Goal: Information Seeking & Learning: Check status

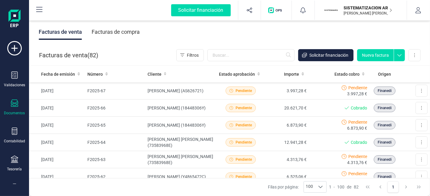
click at [134, 39] on div "Facturas de compra" at bounding box center [116, 32] width 48 height 16
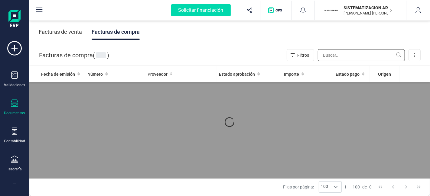
click at [325, 51] on input "text" at bounding box center [361, 55] width 87 height 12
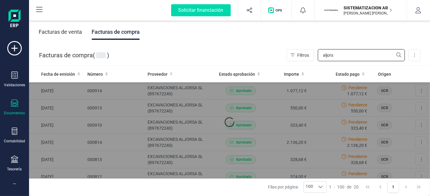
type input "aljos"
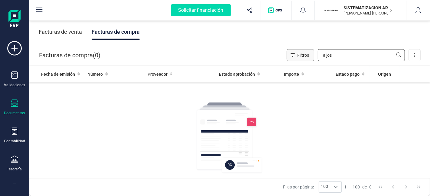
drag, startPoint x: 345, startPoint y: 57, endPoint x: 303, endPoint y: 54, distance: 41.9
click at [303, 54] on div "Filtros aljos" at bounding box center [346, 55] width 118 height 12
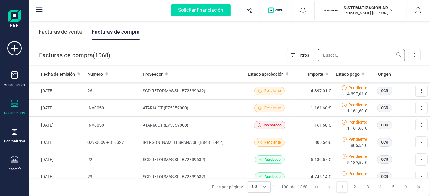
click at [332, 55] on input "text" at bounding box center [361, 55] width 87 height 12
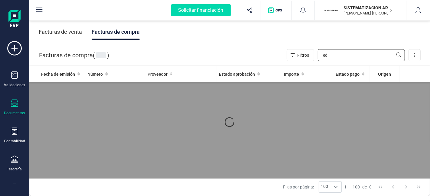
type input "e"
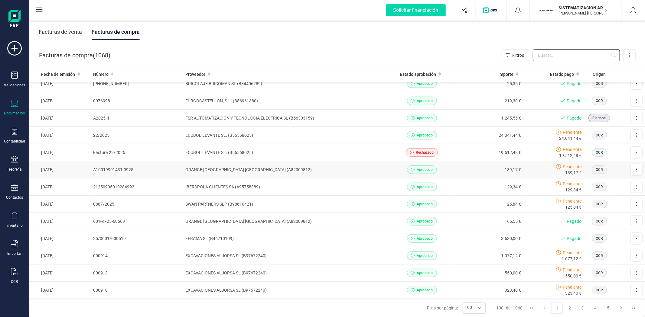
scroll to position [317, 0]
click at [430, 139] on td "24.041,44 €" at bounding box center [490, 135] width 68 height 17
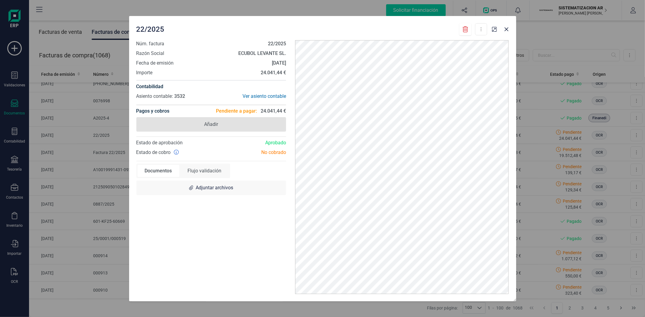
click at [241, 121] on span "Añadir" at bounding box center [211, 124] width 150 height 15
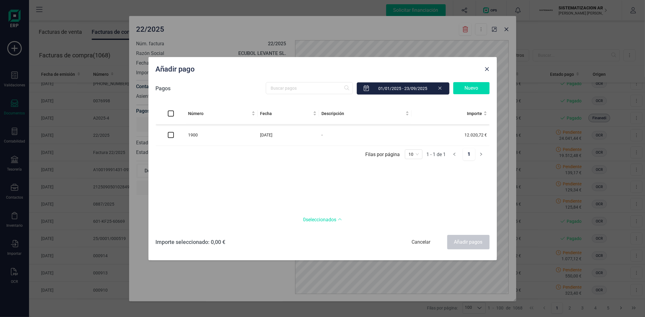
click at [167, 138] on td at bounding box center [171, 135] width 30 height 21
click at [173, 138] on input "checkbox" at bounding box center [171, 135] width 6 height 6
checkbox input "true"
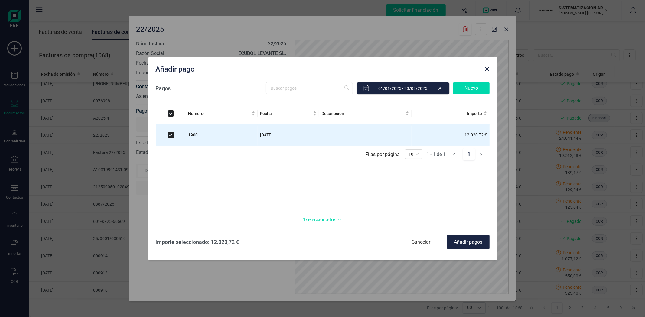
click at [430, 196] on div "Añadir pagos" at bounding box center [468, 242] width 42 height 15
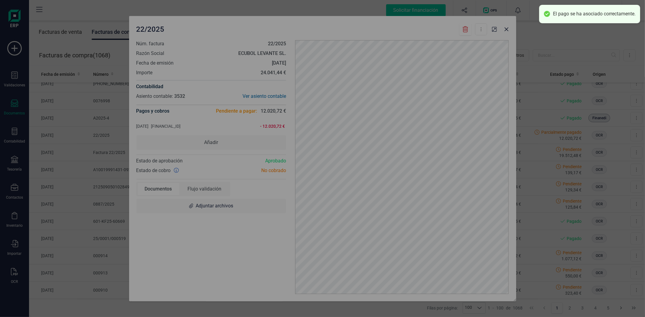
checkbox input "false"
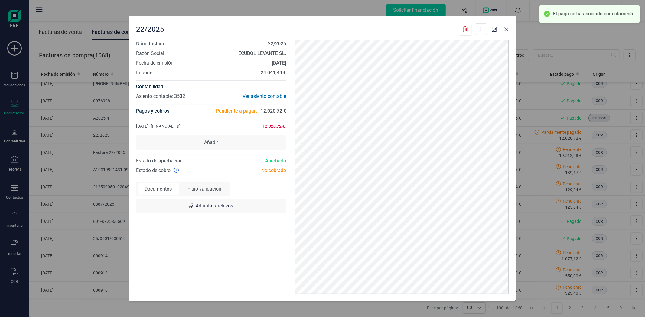
click at [430, 28] on icon "Close" at bounding box center [506, 29] width 5 height 5
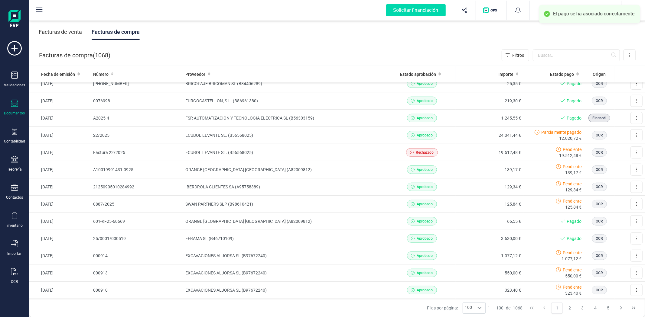
click at [430, 31] on div "Descargar documento Convertir a Documentos Flujo validación Adjuntar archivos" at bounding box center [322, 158] width 645 height 317
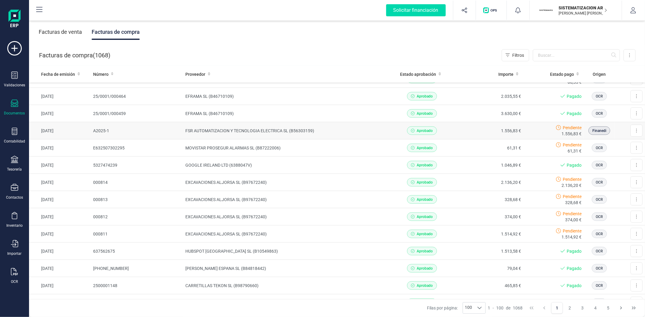
scroll to position [736, 0]
click at [430, 196] on div "Aprobado" at bounding box center [421, 234] width 63 height 8
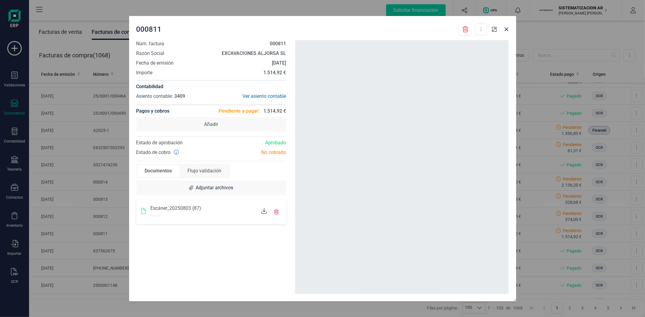
scroll to position [863, 0]
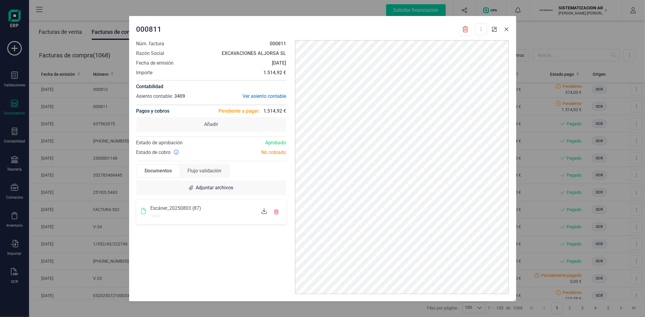
click at [430, 28] on icon "Close" at bounding box center [506, 29] width 5 height 5
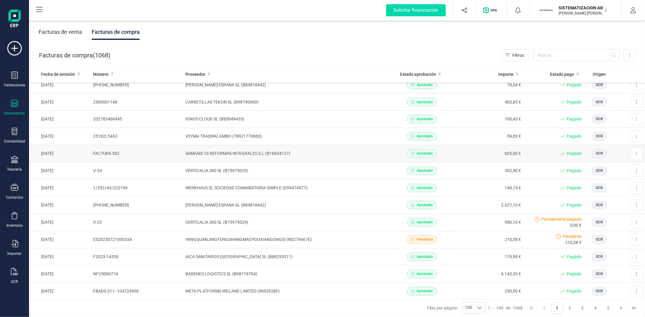
scroll to position [920, 0]
click at [430, 196] on td "980,10 €" at bounding box center [490, 222] width 68 height 17
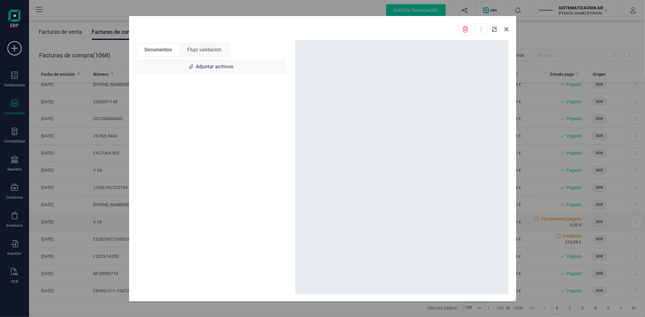
click at [430, 196] on div "Descargar documento Convertir a Documentos Flujo validación Adjuntar archivos" at bounding box center [322, 158] width 645 height 317
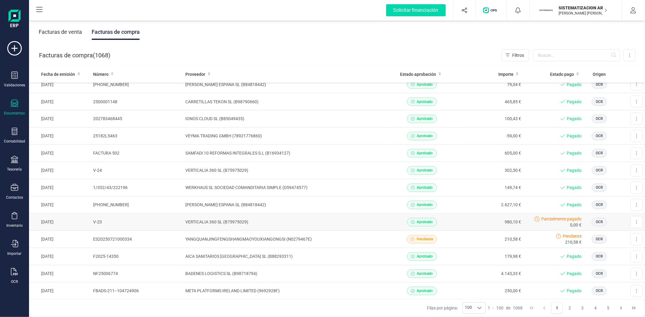
click at [430, 196] on td "980,10 €" at bounding box center [490, 222] width 68 height 17
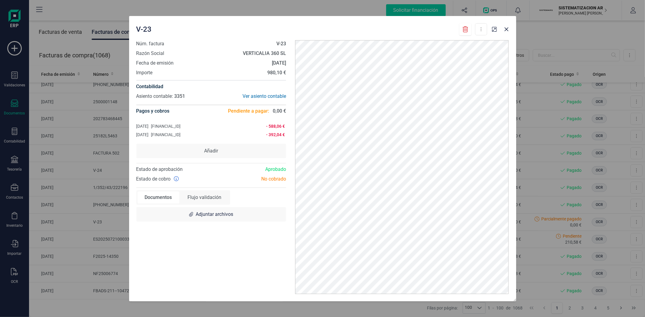
click at [259, 112] on span "Pendiente a pagar:" at bounding box center [248, 111] width 41 height 7
click at [430, 34] on button "Close" at bounding box center [506, 29] width 10 height 10
click at [430, 28] on icon "Close" at bounding box center [506, 29] width 5 height 5
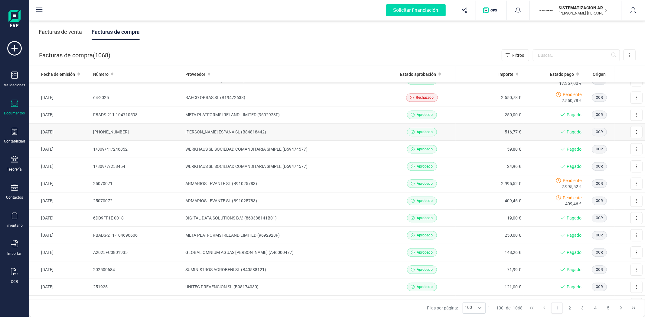
scroll to position [1217, 0]
click at [388, 187] on td "Aprobado" at bounding box center [422, 183] width 68 height 17
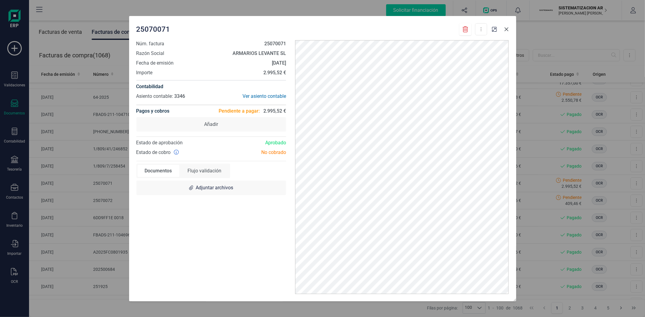
click at [430, 27] on icon "Close" at bounding box center [506, 29] width 5 height 5
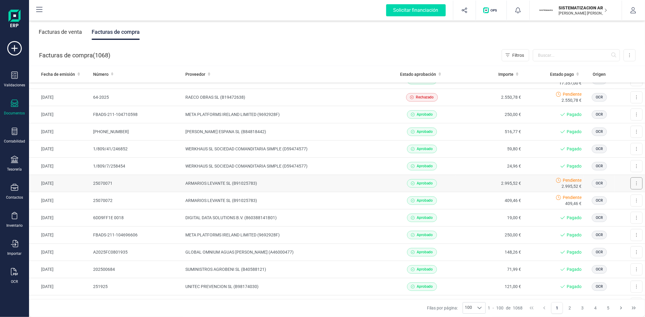
click at [430, 185] on button at bounding box center [636, 183] width 12 height 12
click at [430, 185] on div "OCR" at bounding box center [599, 183] width 26 height 8
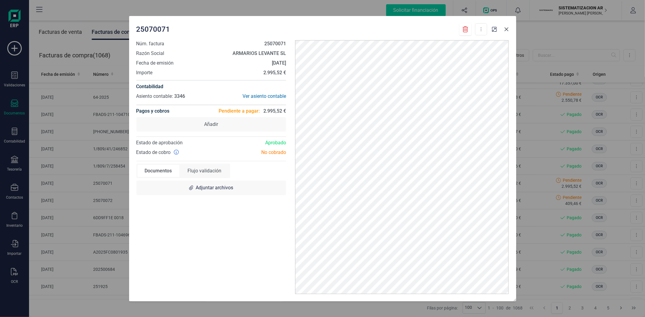
click at [430, 31] on icon "Close" at bounding box center [506, 29] width 5 height 5
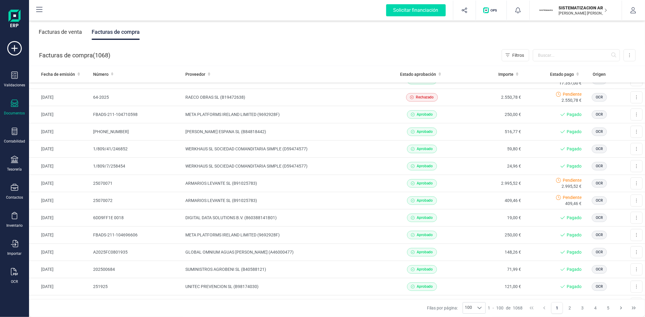
click at [430, 28] on div "Descargar documento Convertir a Documentos Flujo validación Adjuntar archivos" at bounding box center [322, 158] width 645 height 317
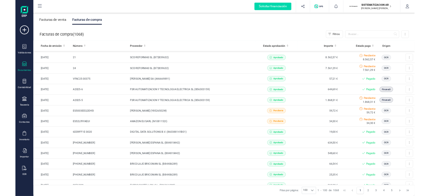
scroll to position [0, 0]
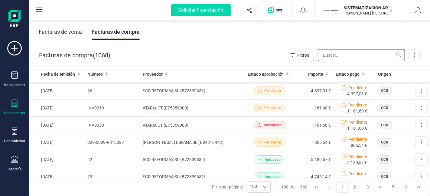
click at [324, 59] on input "text" at bounding box center [361, 55] width 87 height 12
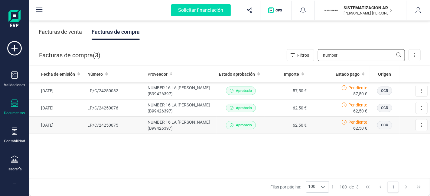
type input "number"
click at [274, 120] on td "62,50 €" at bounding box center [287, 125] width 44 height 17
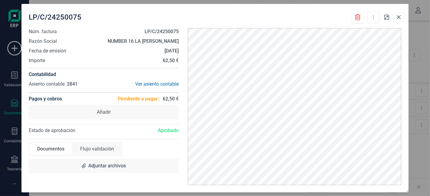
click at [400, 19] on button "Close" at bounding box center [399, 17] width 10 height 10
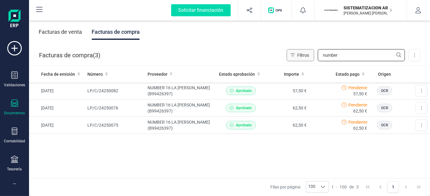
click at [245, 64] on div "Facturas de compra ( 3 ) Filtros number Importar Carga masiva (Excel) Factura e…" at bounding box center [229, 55] width 401 height 21
click at [341, 57] on input "number" at bounding box center [361, 55] width 87 height 12
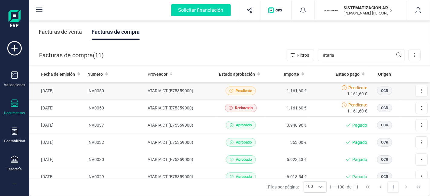
click at [327, 99] on td "Pendiente 1.161,60 €" at bounding box center [339, 91] width 60 height 17
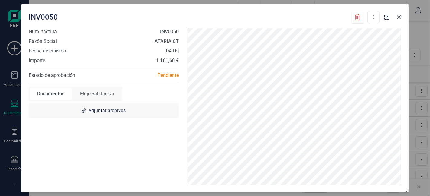
click at [399, 18] on icon "Close" at bounding box center [398, 17] width 5 height 5
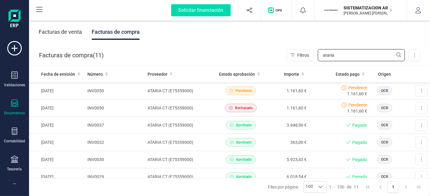
click at [338, 53] on input "ataria" at bounding box center [361, 55] width 87 height 12
type input "a"
